Goal: Task Accomplishment & Management: Manage account settings

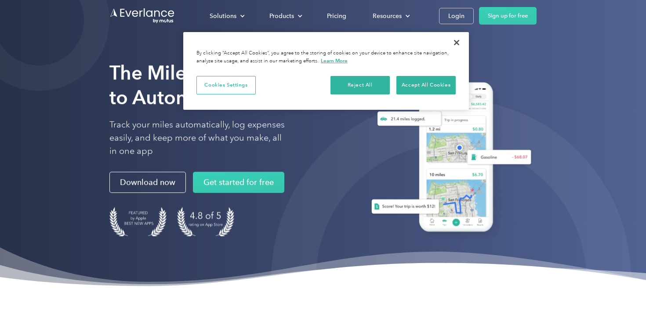
click at [394, 27] on div "Solutions For companies Easy vehicle reimbursements For self-employed Maximize …" at bounding box center [322, 16] width 427 height 32
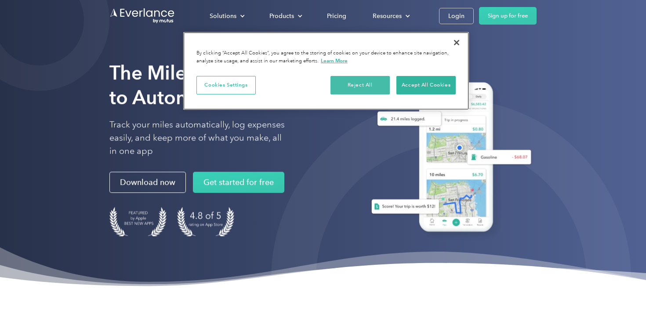
click at [369, 87] on button "Reject All" at bounding box center [360, 85] width 59 height 18
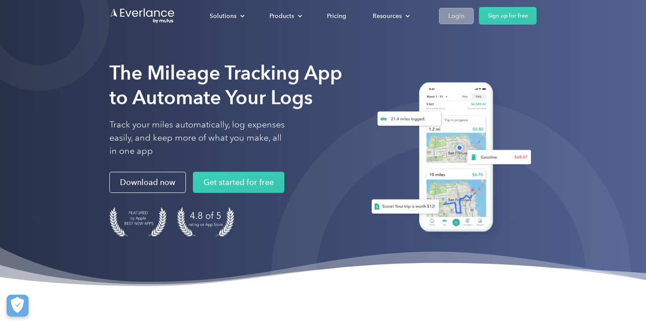
click at [455, 15] on div "Login" at bounding box center [457, 16] width 16 height 11
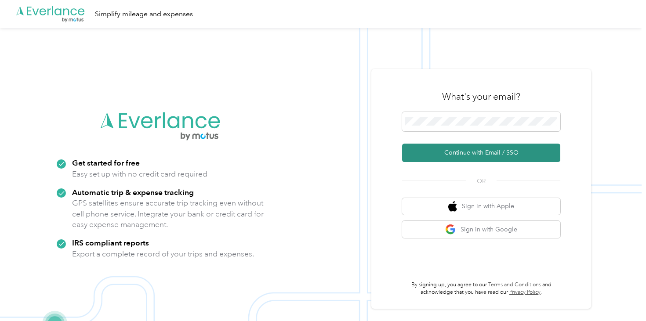
click at [425, 154] on button "Continue with Email / SSO" at bounding box center [481, 153] width 158 height 18
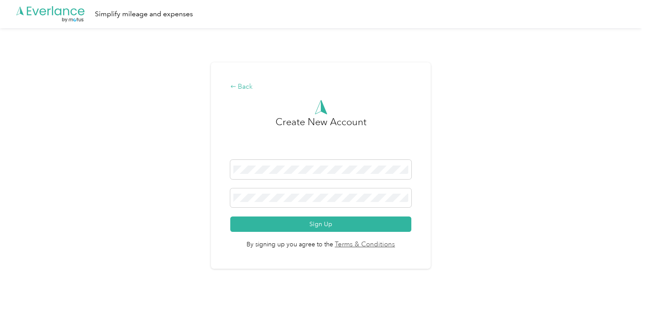
click at [237, 85] on icon at bounding box center [233, 87] width 6 height 6
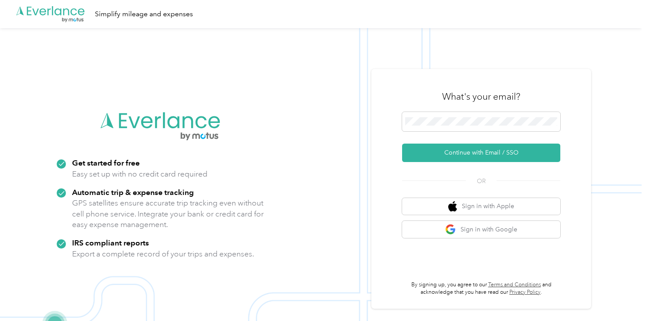
click at [322, 63] on img at bounding box center [321, 188] width 642 height 321
